Goal: Transaction & Acquisition: Book appointment/travel/reservation

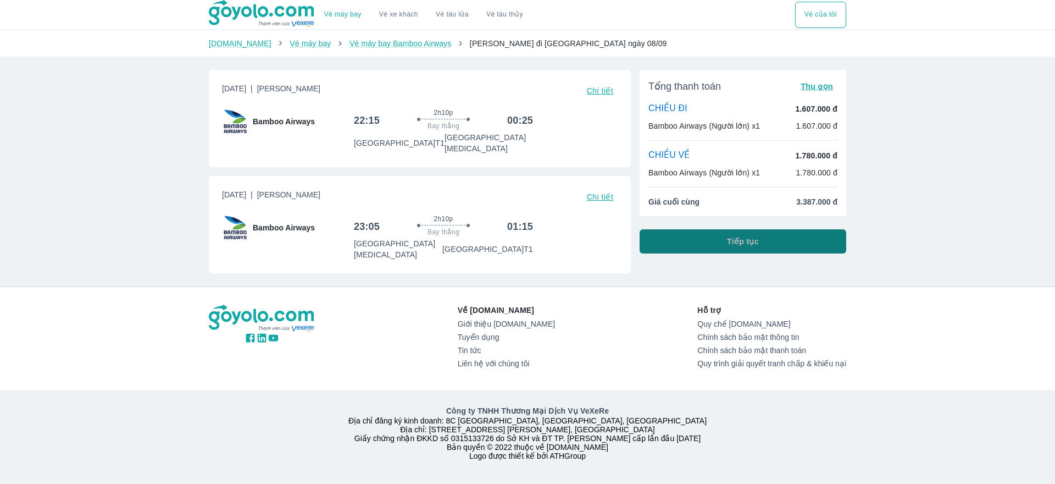
click at [703, 240] on button "Tiếp tục" at bounding box center [743, 241] width 207 height 24
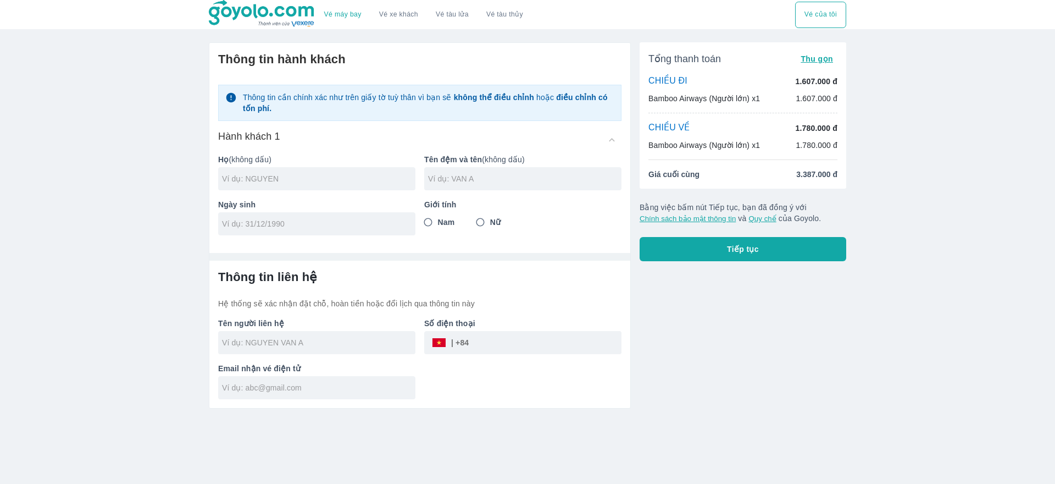
click at [998, 137] on div "Vé máy bay Vé xe khách Vé tàu lửa Vé tàu thủy Vé của tôi Thông tin hành khách T…" at bounding box center [527, 242] width 1055 height 484
click at [247, 12] on img at bounding box center [262, 13] width 107 height 27
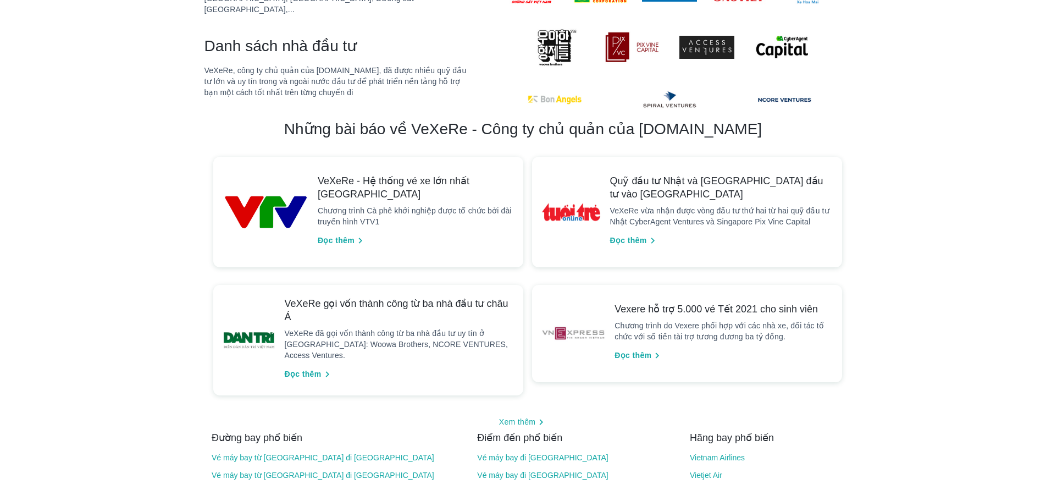
scroll to position [1044, 0]
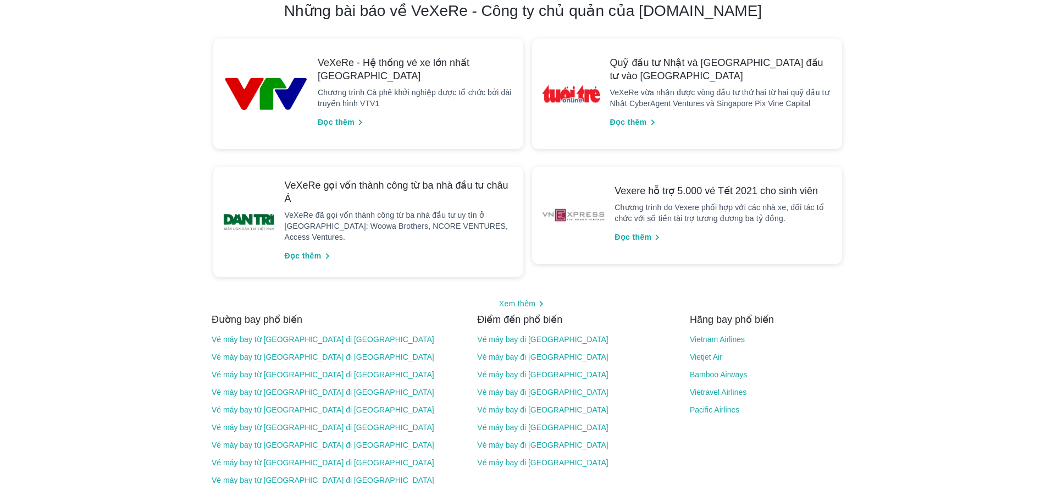
click at [223, 423] on link "Vé máy bay từ Hà Nội đi Sài Gòn" at bounding box center [337, 427] width 251 height 9
